Goal: Transaction & Acquisition: Purchase product/service

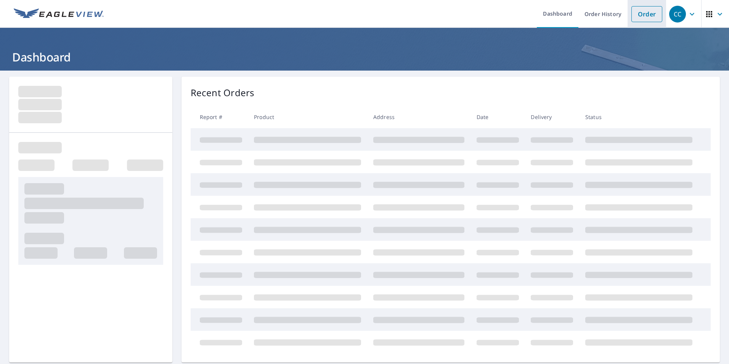
click at [648, 9] on link "Order" at bounding box center [646, 14] width 31 height 16
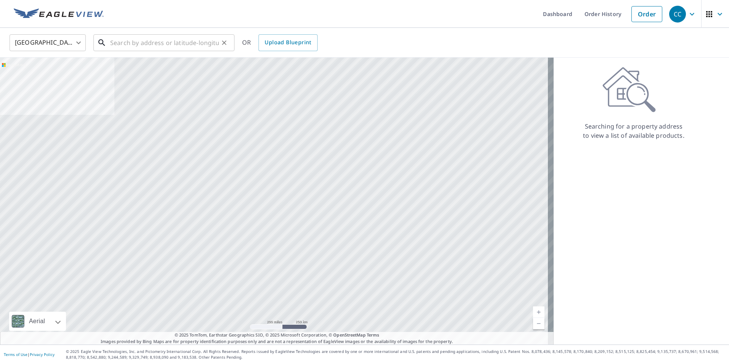
click at [177, 43] on input "text" at bounding box center [164, 42] width 109 height 21
paste input "[STREET_ADDRESS]"
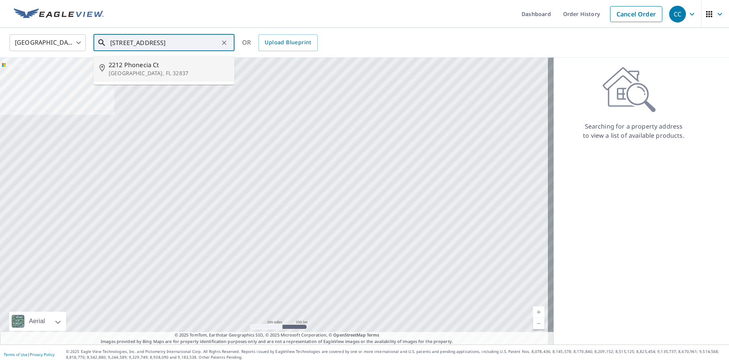
click at [157, 61] on span "2212 Phonecia Ct" at bounding box center [169, 64] width 120 height 9
type input "[STREET_ADDRESS]"
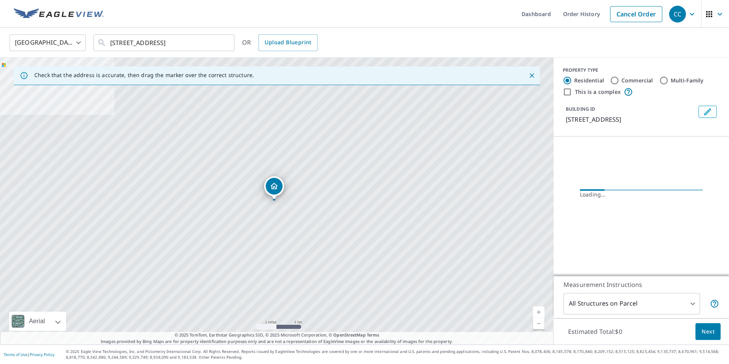
scroll to position [0, 0]
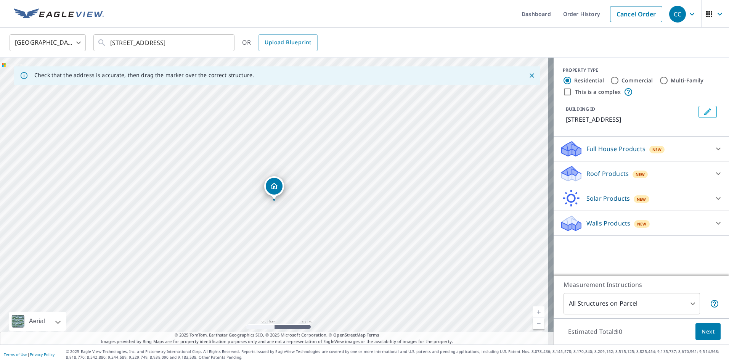
click at [714, 171] on icon at bounding box center [718, 173] width 9 height 9
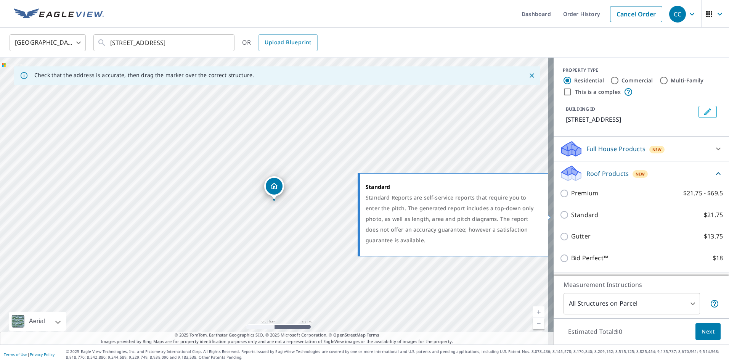
click at [560, 215] on input "Standard $21.75" at bounding box center [565, 214] width 11 height 9
checkbox input "true"
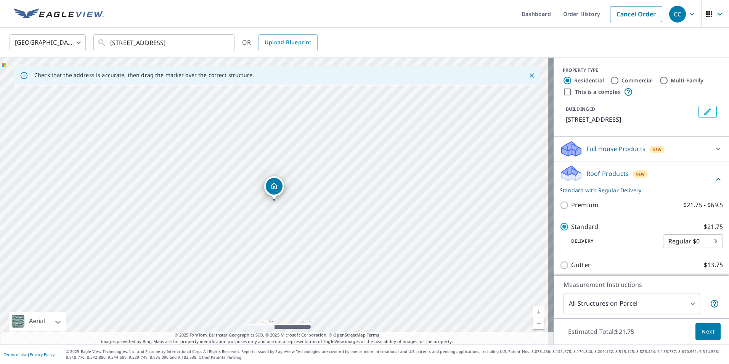
click at [709, 335] on button "Next" at bounding box center [707, 331] width 25 height 17
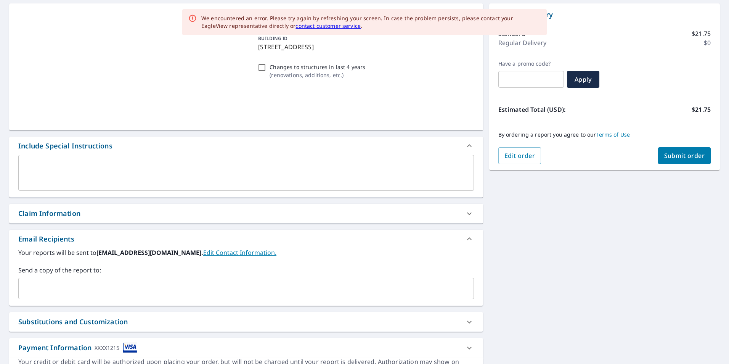
scroll to position [76, 0]
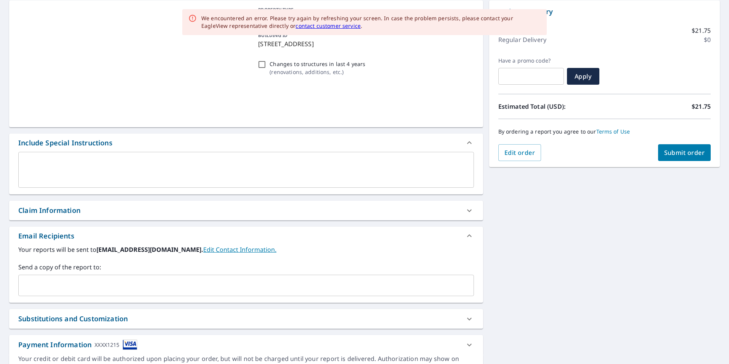
click at [460, 214] on div at bounding box center [469, 210] width 18 height 18
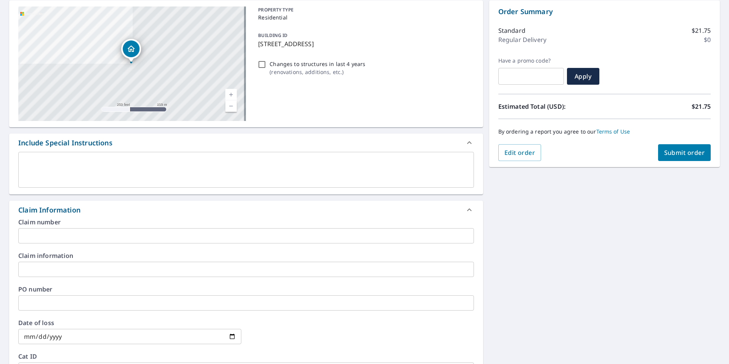
click at [60, 231] on input "text" at bounding box center [245, 235] width 455 height 15
paste input "8159353"
click at [81, 234] on input "8159353-" at bounding box center [245, 235] width 455 height 15
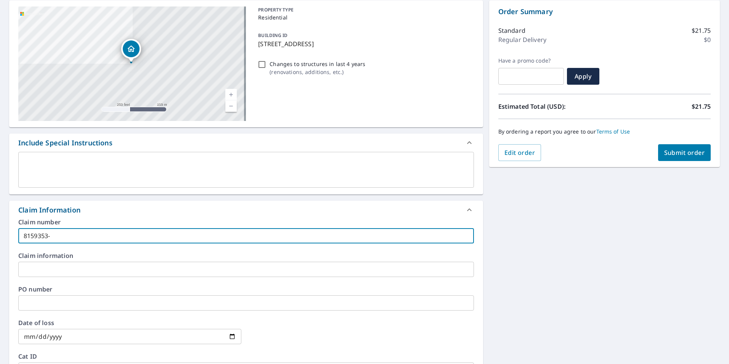
paste input "[PERSON_NAME] residence"
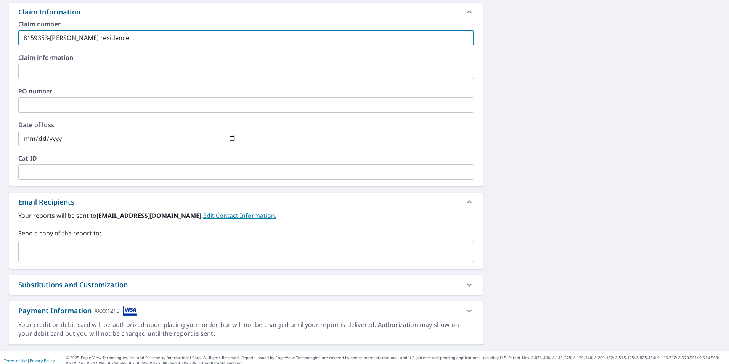
scroll to position [280, 0]
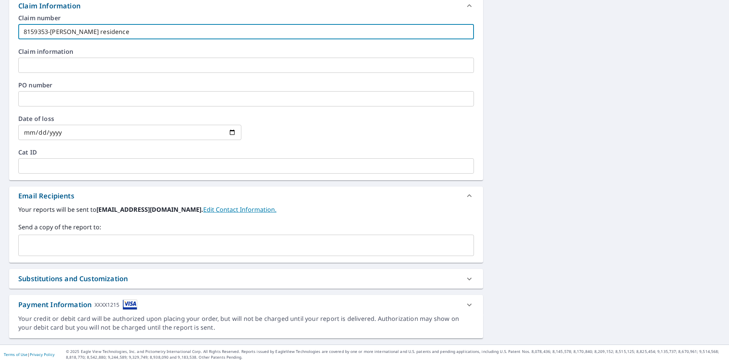
type input "8159353-[PERSON_NAME] residence"
click at [99, 246] on input "text" at bounding box center [240, 245] width 437 height 14
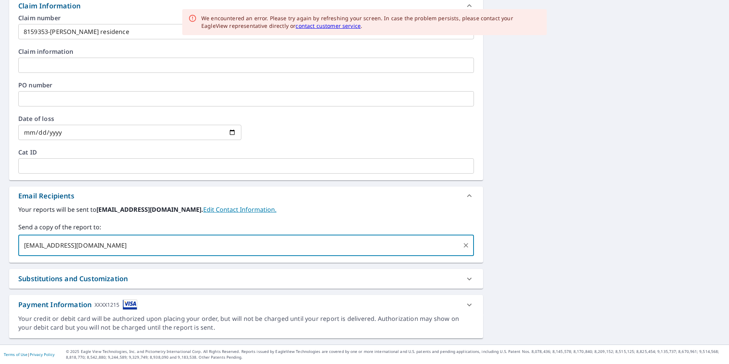
type input "[EMAIL_ADDRESS][DOMAIN_NAME]"
click at [306, 205] on label "Your reports will be sent to [EMAIL_ADDRESS][DOMAIN_NAME]. Edit Contact Informa…" at bounding box center [245, 209] width 455 height 9
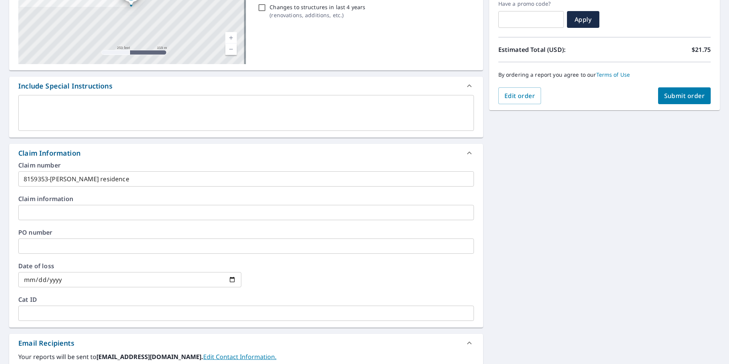
scroll to position [13, 0]
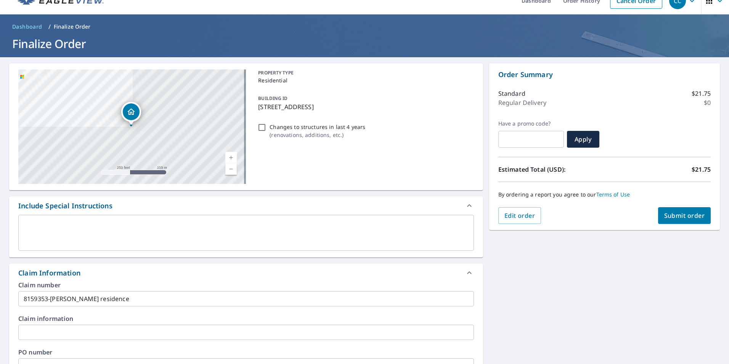
click at [682, 214] on span "Submit order" at bounding box center [684, 215] width 41 height 8
